Goal: Entertainment & Leisure: Consume media (video, audio)

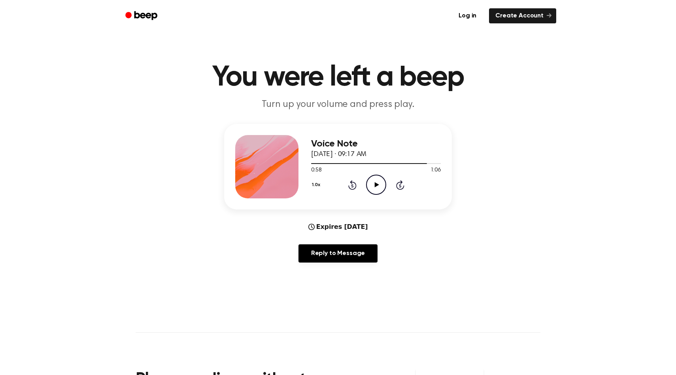
click at [366, 182] on icon "Play Audio" at bounding box center [376, 184] width 20 height 20
click at [356, 162] on div at bounding box center [376, 163] width 130 height 6
click at [324, 161] on div at bounding box center [376, 163] width 130 height 6
click at [351, 163] on div at bounding box center [339, 163] width 56 height 1
click at [377, 188] on icon "Pause Audio" at bounding box center [376, 184] width 20 height 20
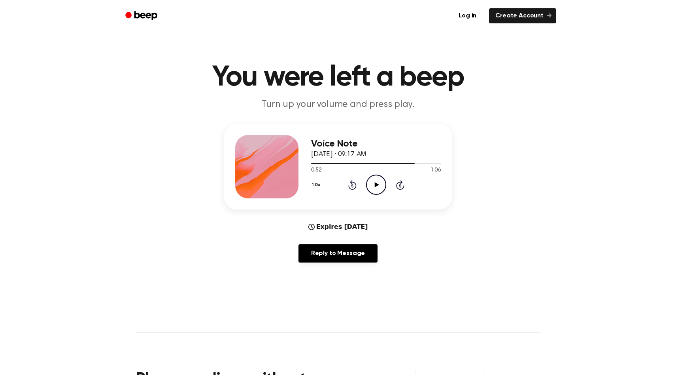
click at [377, 188] on icon "Play Audio" at bounding box center [376, 184] width 20 height 20
click at [377, 188] on icon "Pause Audio" at bounding box center [376, 184] width 20 height 20
click at [375, 189] on icon "Play Audio" at bounding box center [376, 184] width 20 height 20
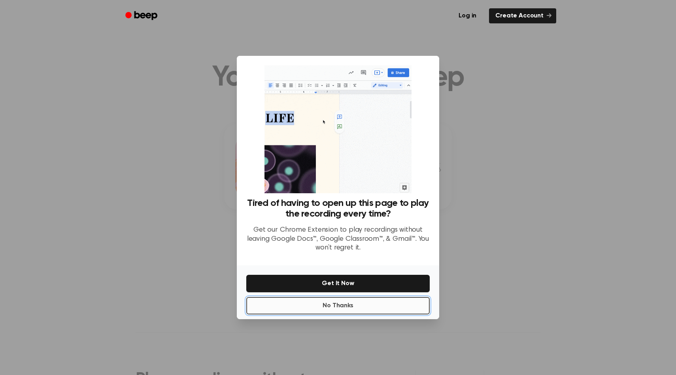
click at [381, 303] on button "No Thanks" at bounding box center [338, 305] width 184 height 17
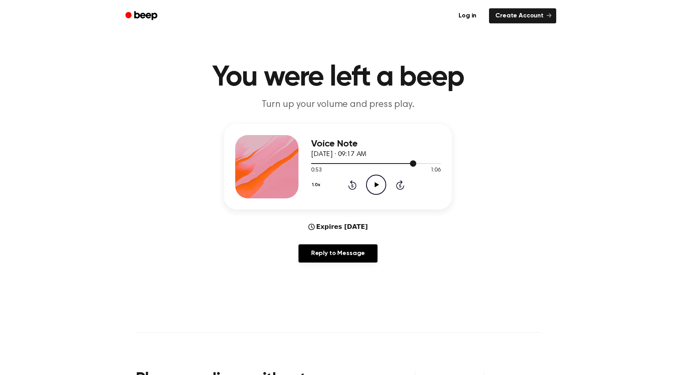
click at [368, 161] on div at bounding box center [376, 163] width 130 height 6
click at [371, 185] on icon "Play Audio" at bounding box center [376, 184] width 20 height 20
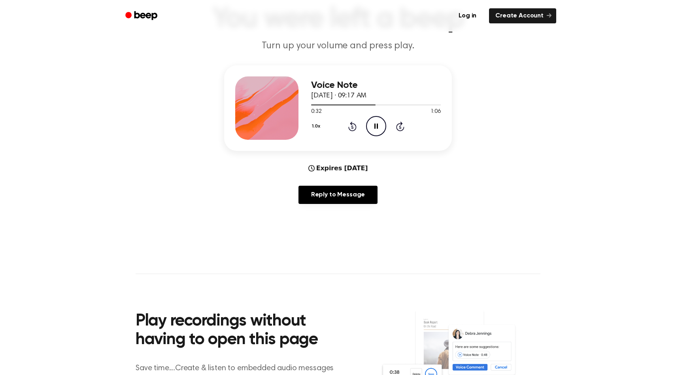
scroll to position [59, 0]
click at [375, 129] on icon "Pause Audio" at bounding box center [376, 126] width 20 height 20
